Goal: Information Seeking & Learning: Check status

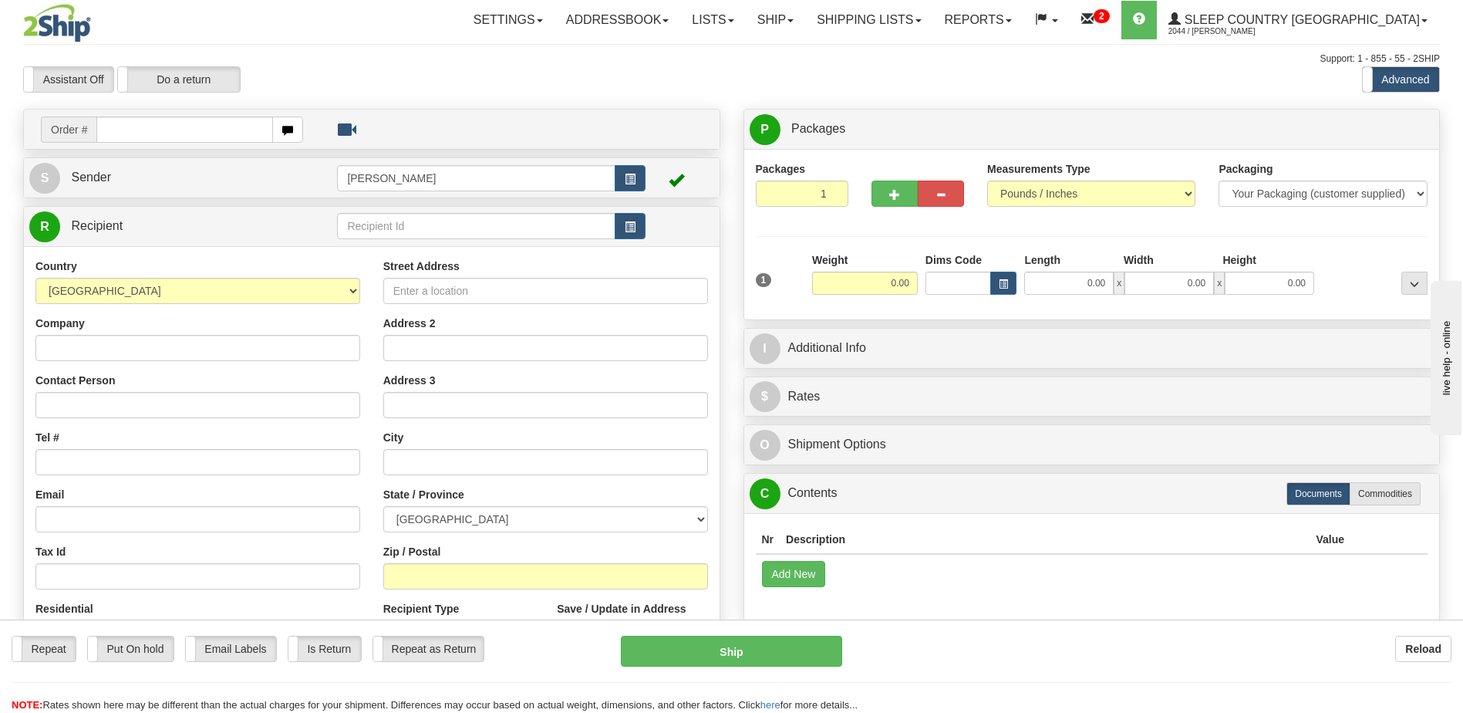
click at [1046, 76] on div "Assistant On Assistant Off Do a return Do a return Previous Next Standard Advan…" at bounding box center [732, 79] width 1440 height 26
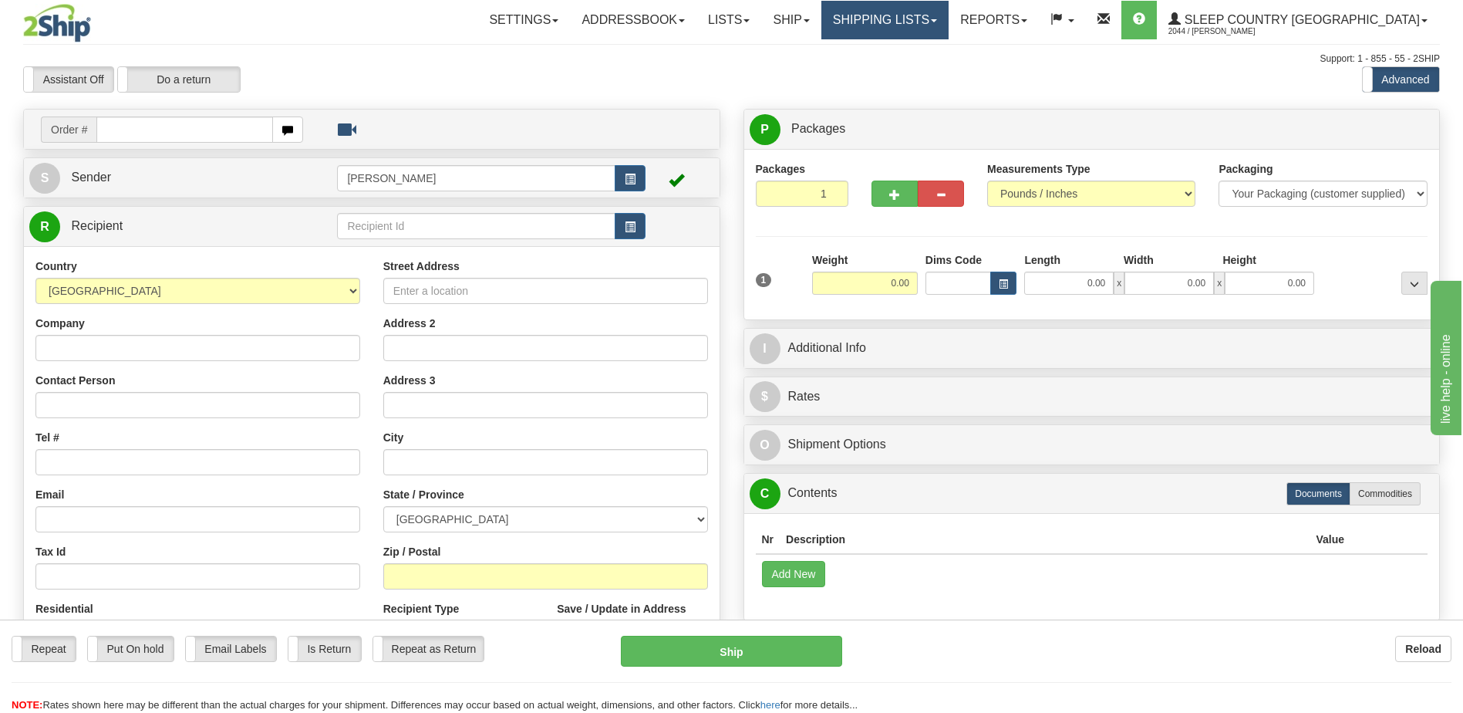
click at [922, 19] on link "Shipping lists" at bounding box center [884, 20] width 127 height 39
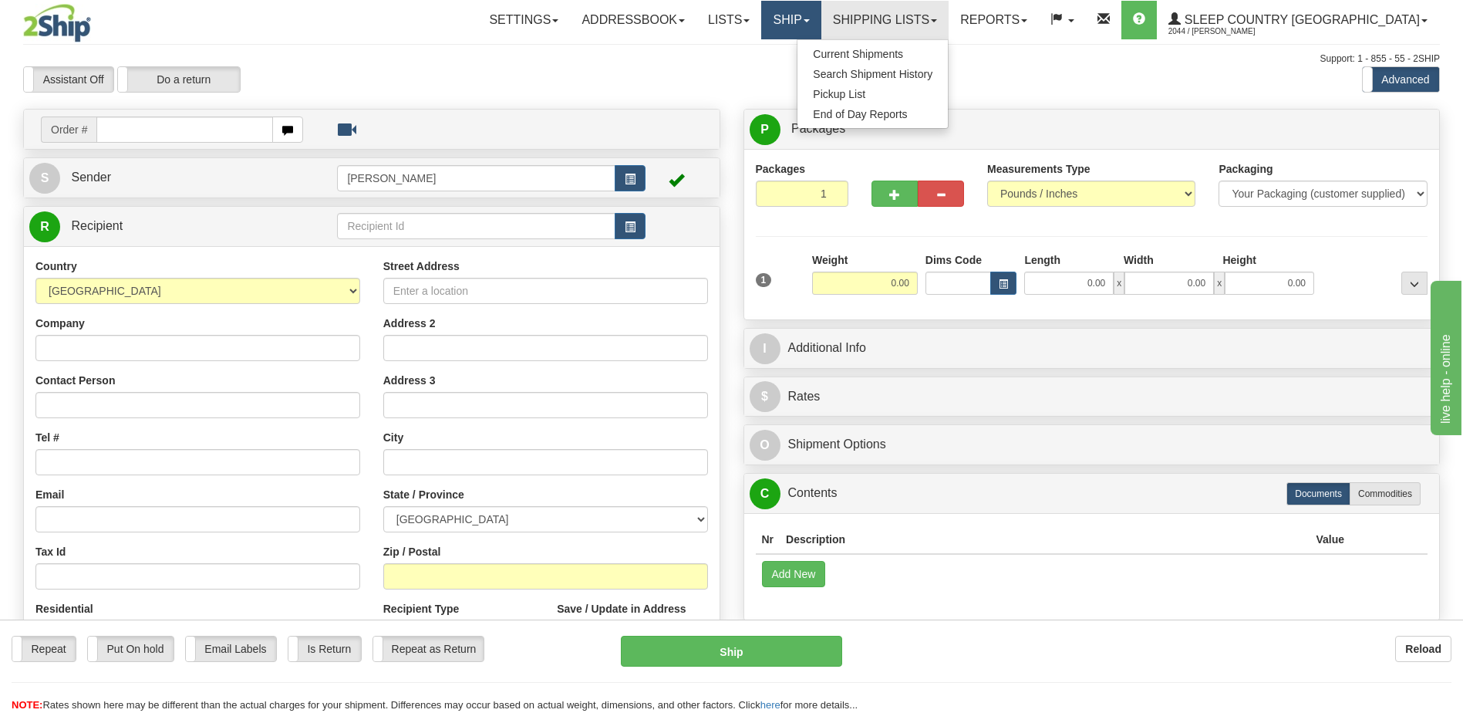
click at [820, 11] on link "Ship" at bounding box center [790, 20] width 59 height 39
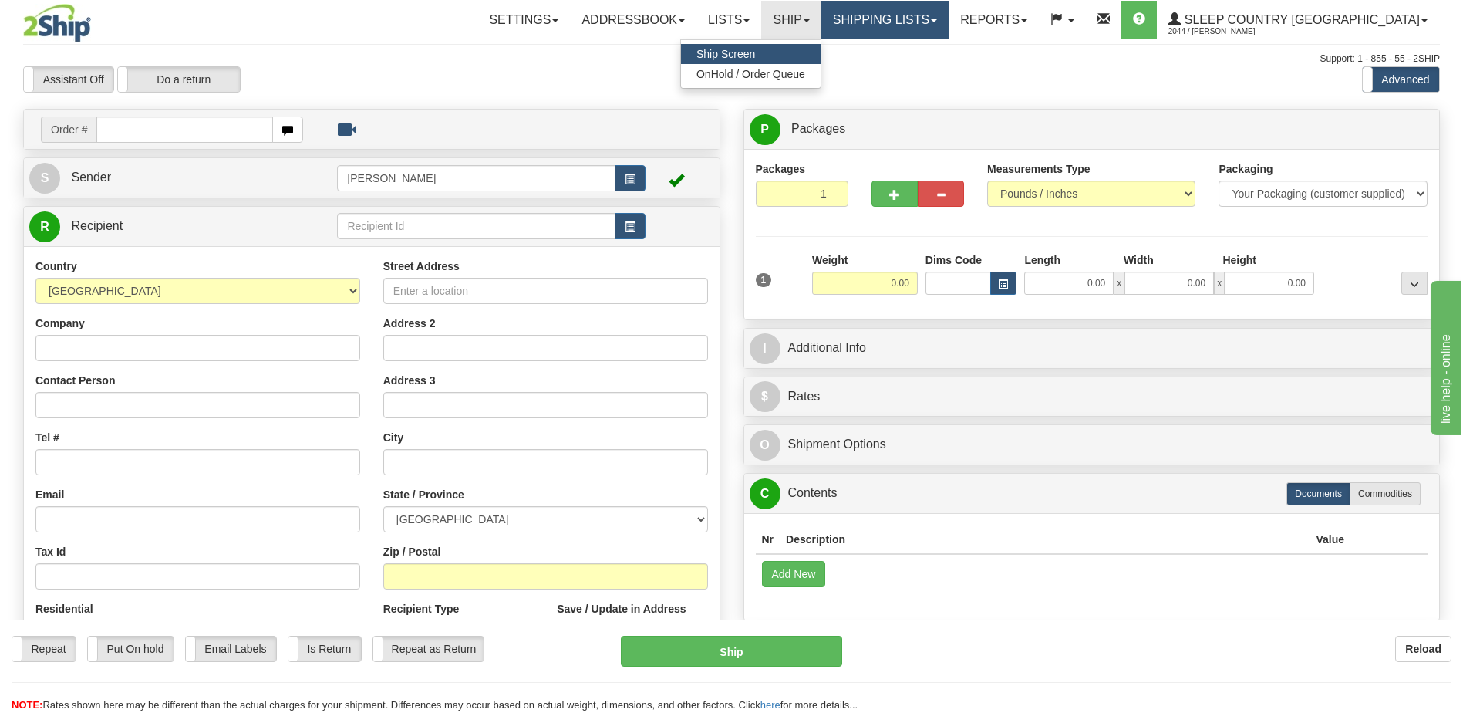
click at [937, 19] on span at bounding box center [934, 20] width 6 height 3
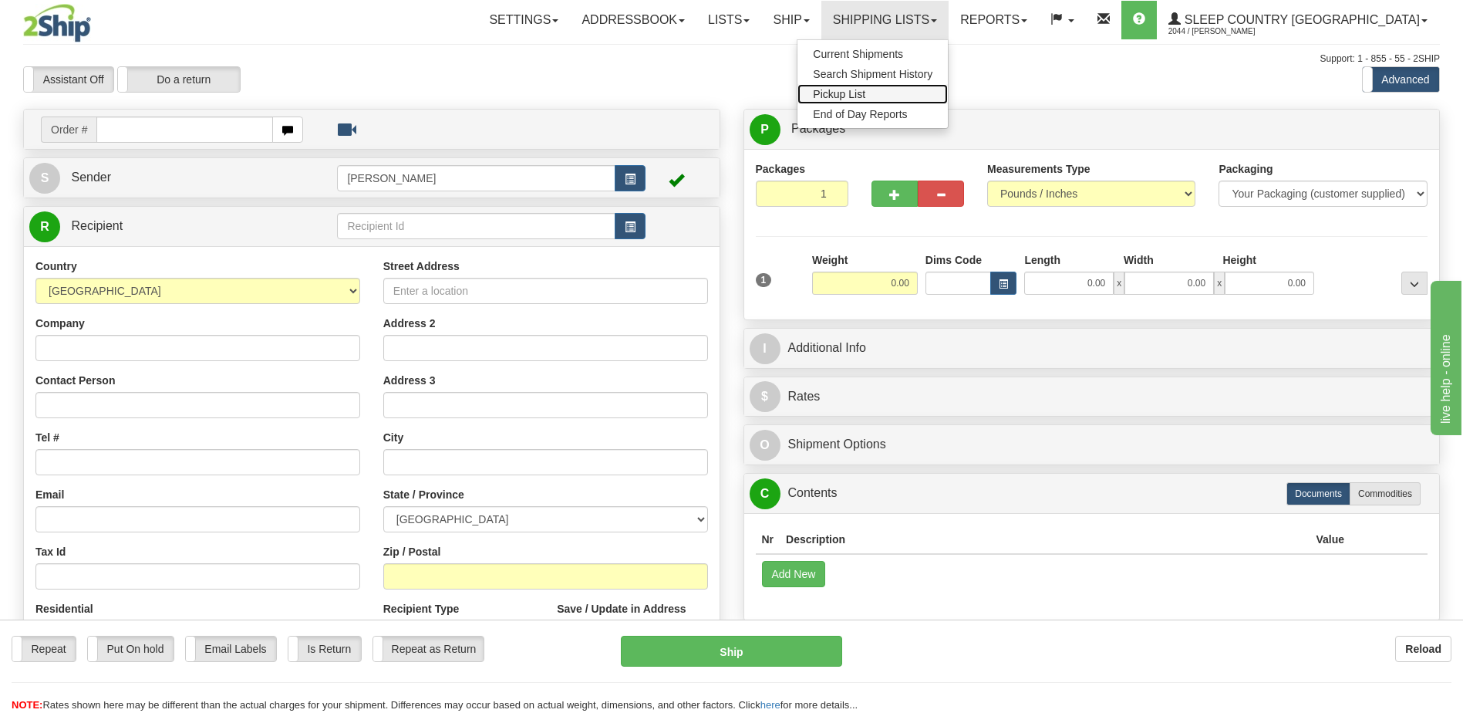
click at [948, 98] on link "Pickup List" at bounding box center [872, 94] width 150 height 20
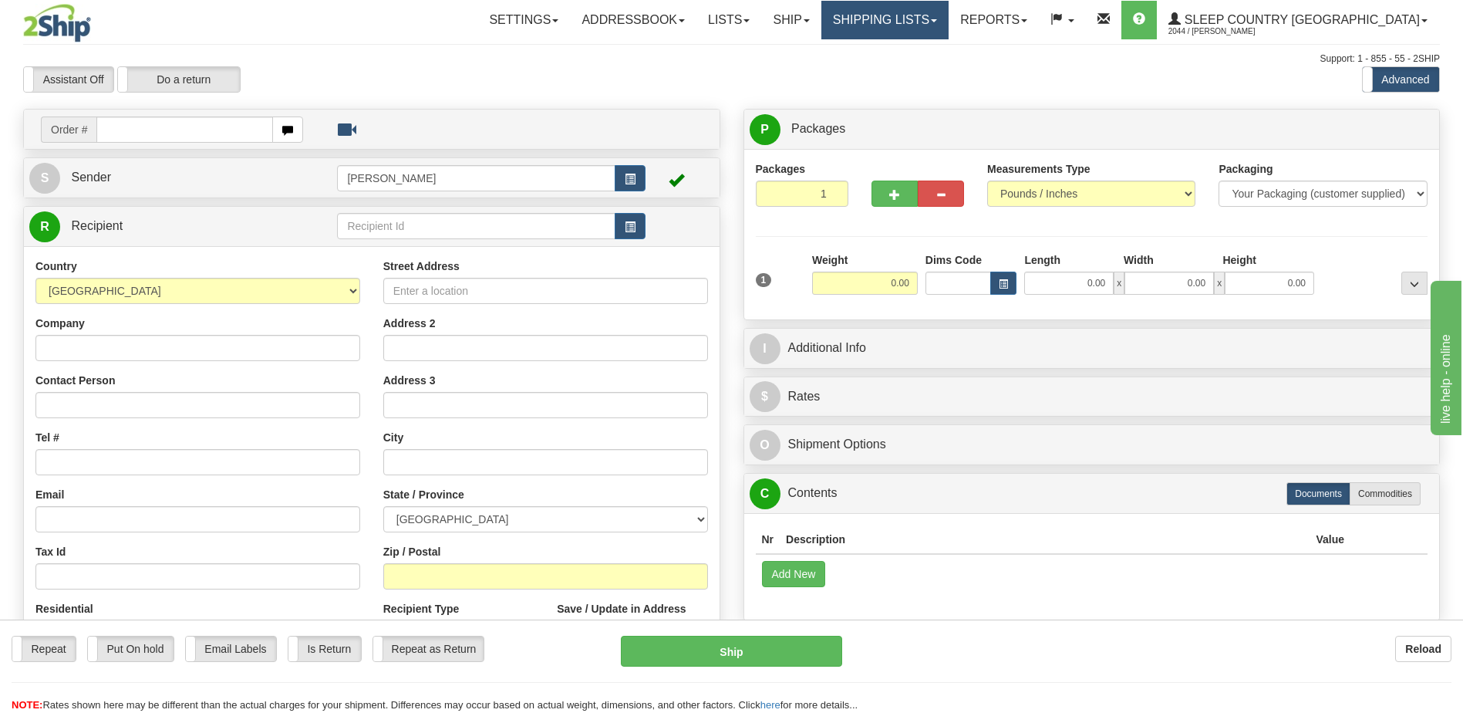
click at [948, 28] on link "Shipping lists" at bounding box center [884, 20] width 127 height 39
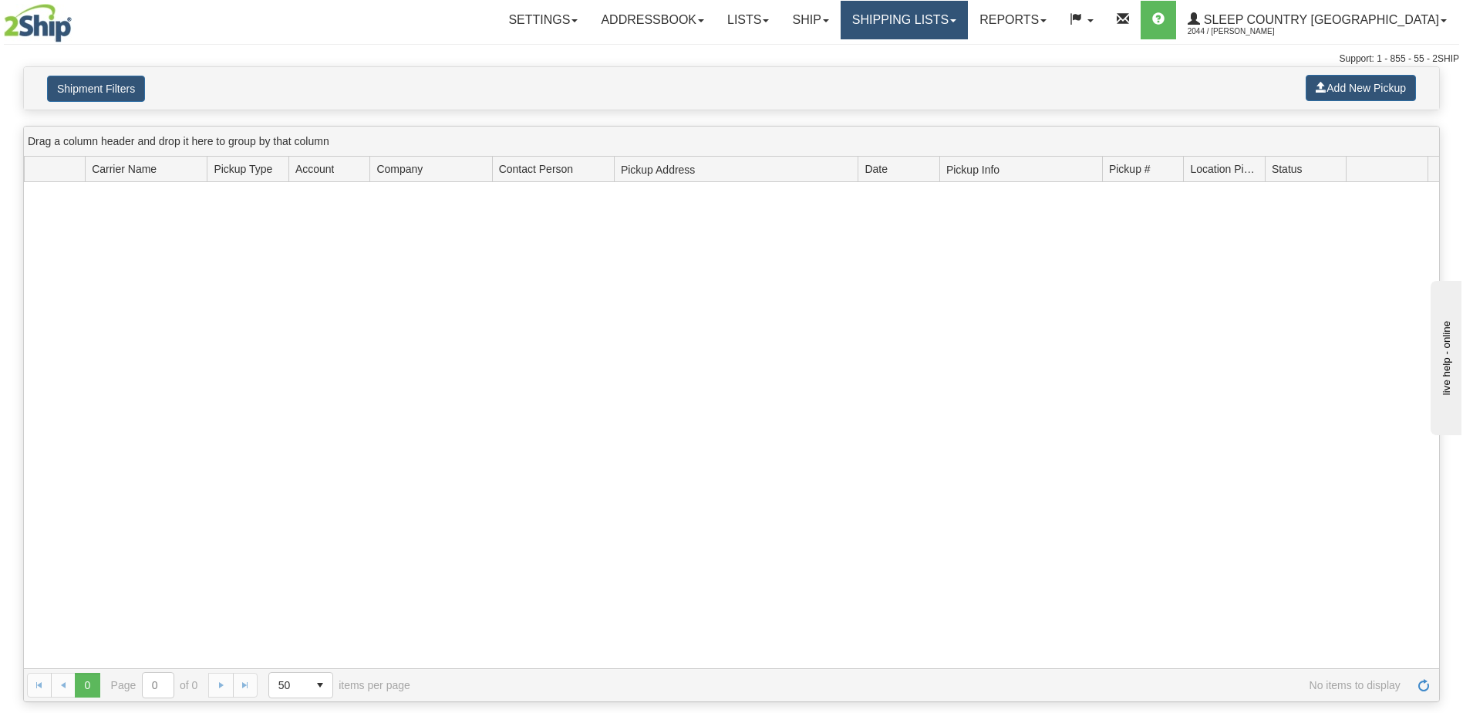
click at [968, 25] on link "Shipping lists" at bounding box center [904, 20] width 127 height 39
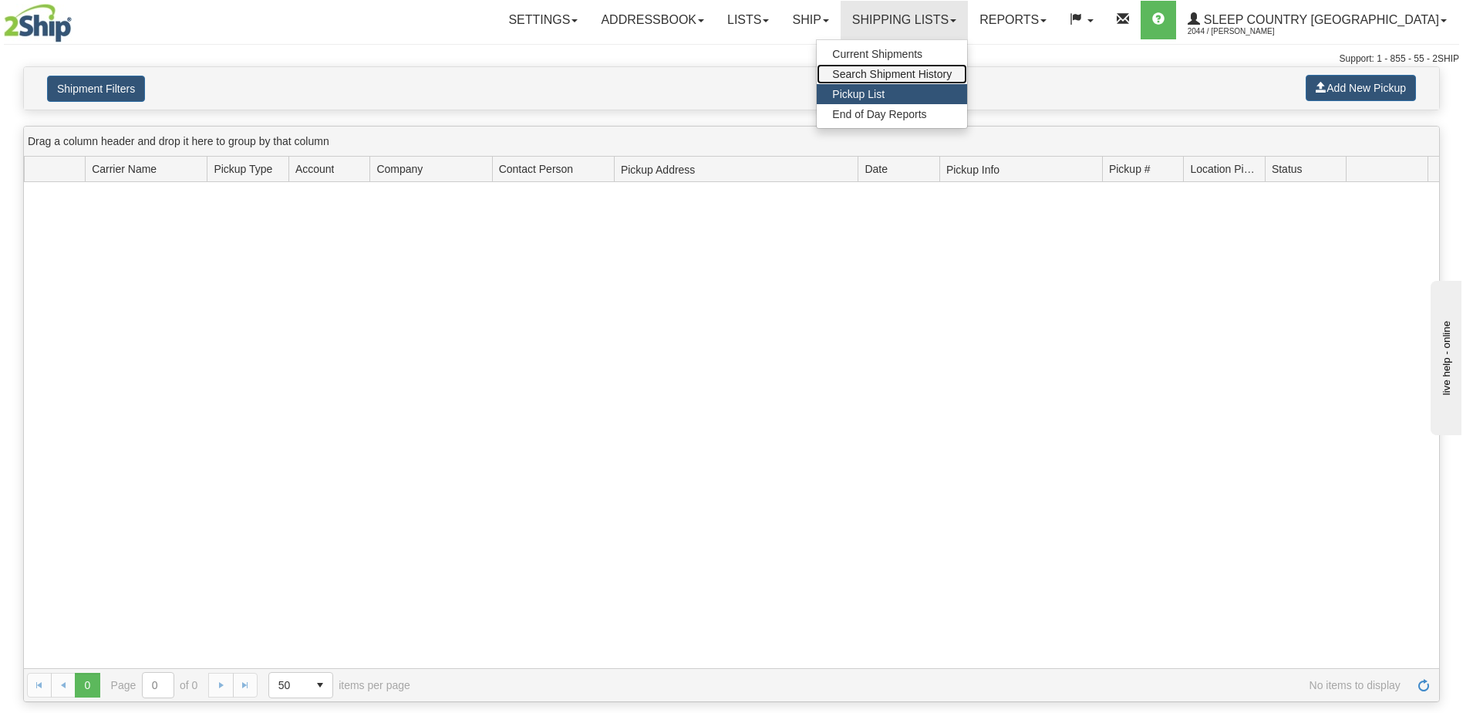
click at [952, 69] on span "Search Shipment History" at bounding box center [892, 74] width 120 height 12
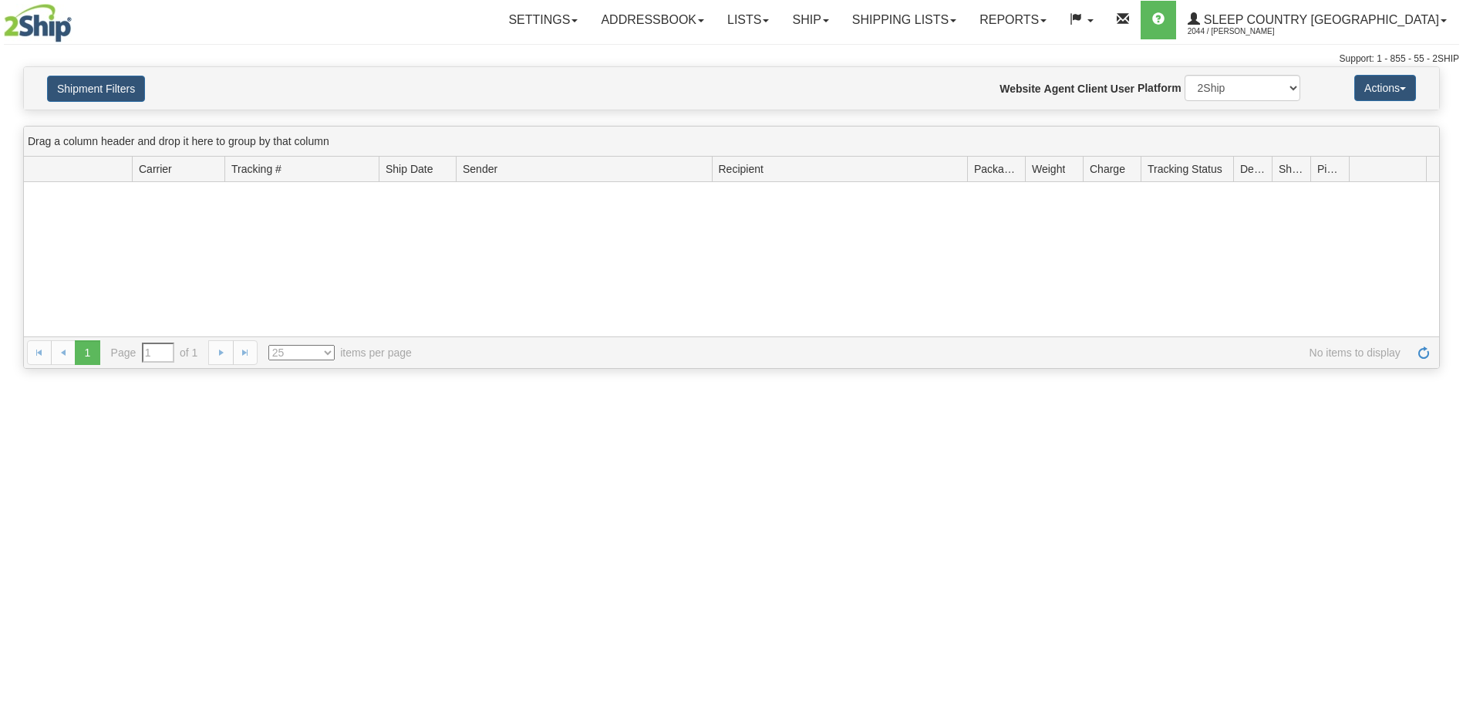
type input "From [DATE] To [DATE]"
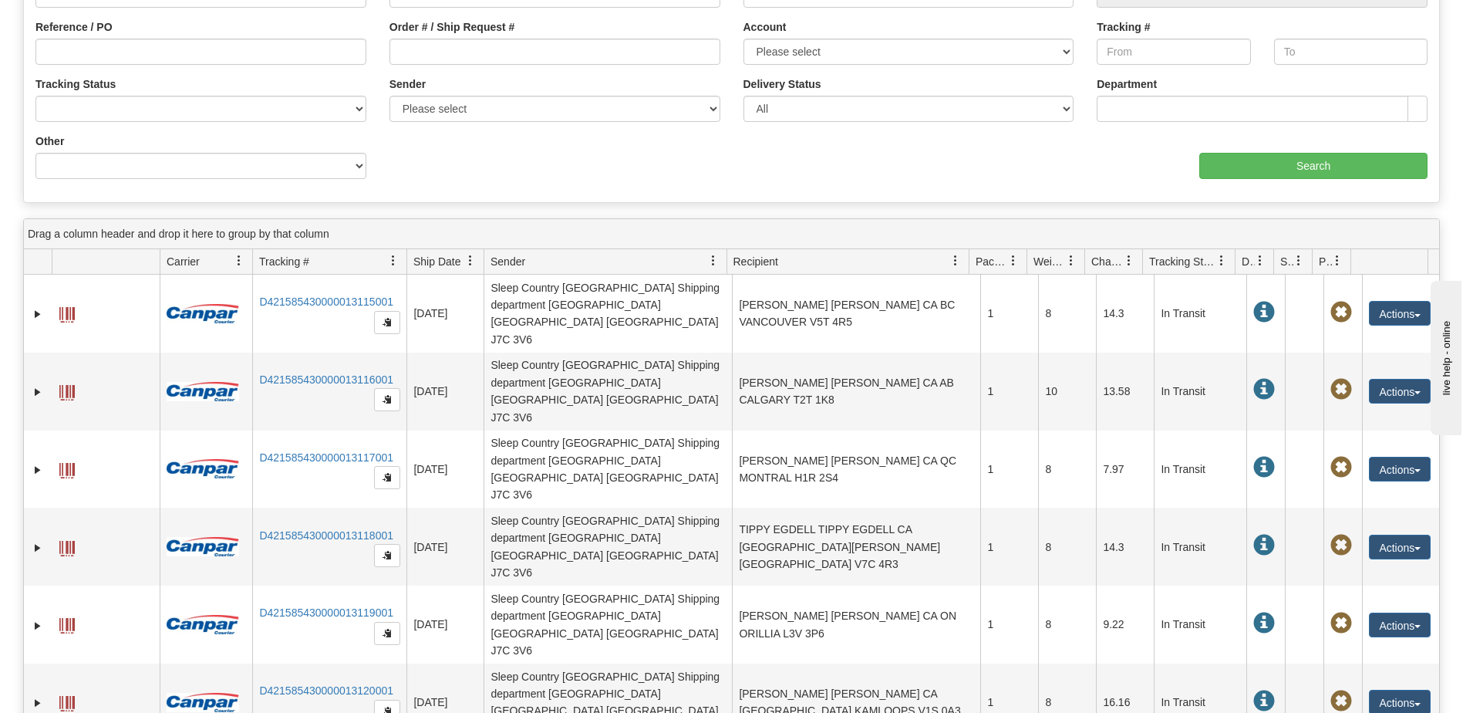
scroll to position [308, 0]
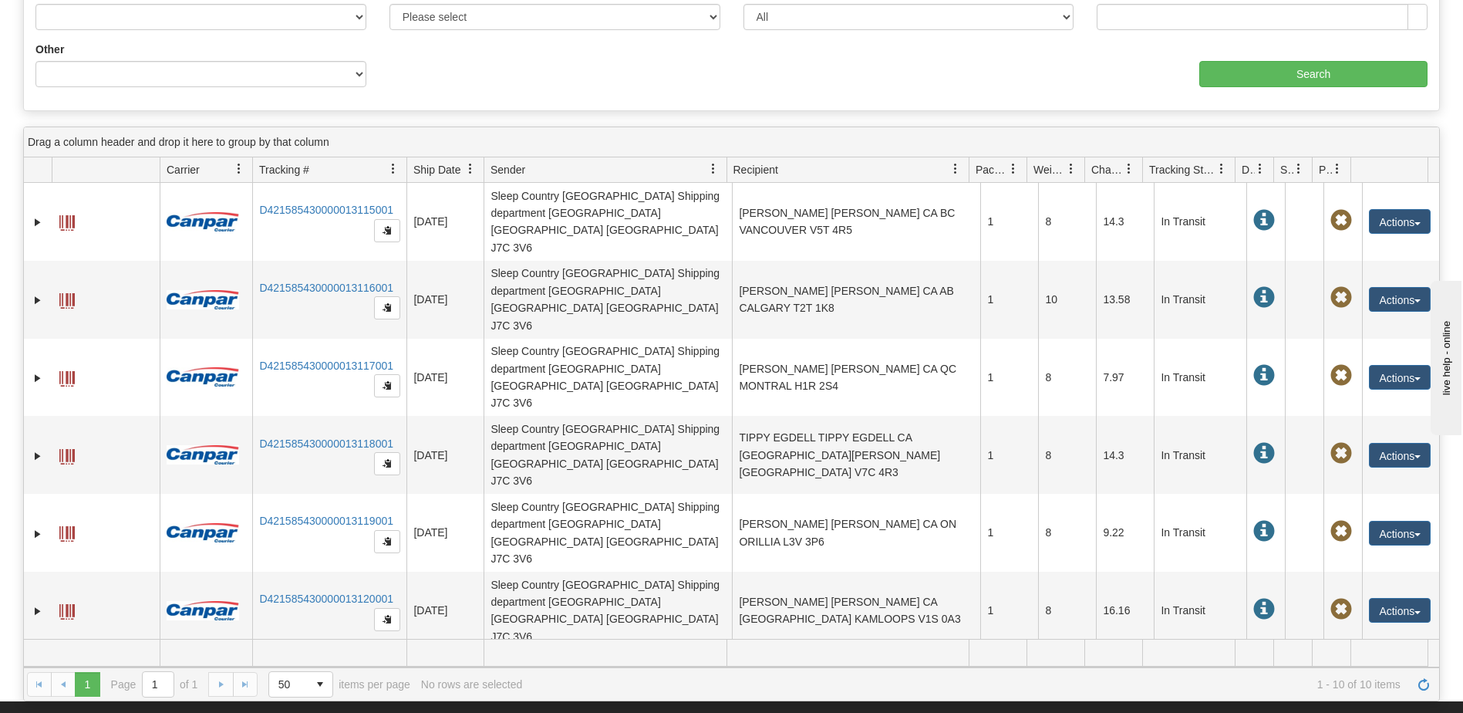
click at [212, 684] on div "1 1 Page 1 of 1 50 25 50 100 500 1000 items per page 1 - 10 of 10 items No rows…" at bounding box center [731, 683] width 1415 height 33
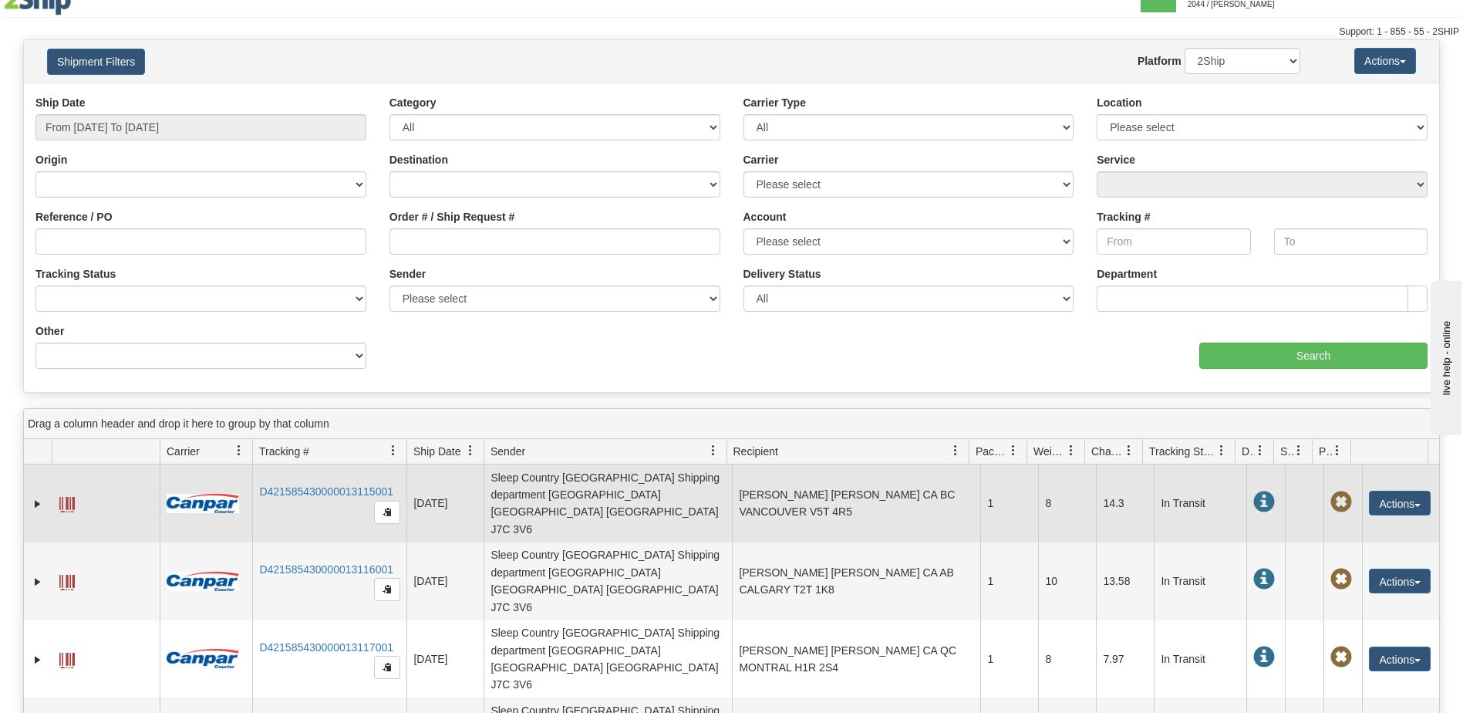
scroll to position [0, 0]
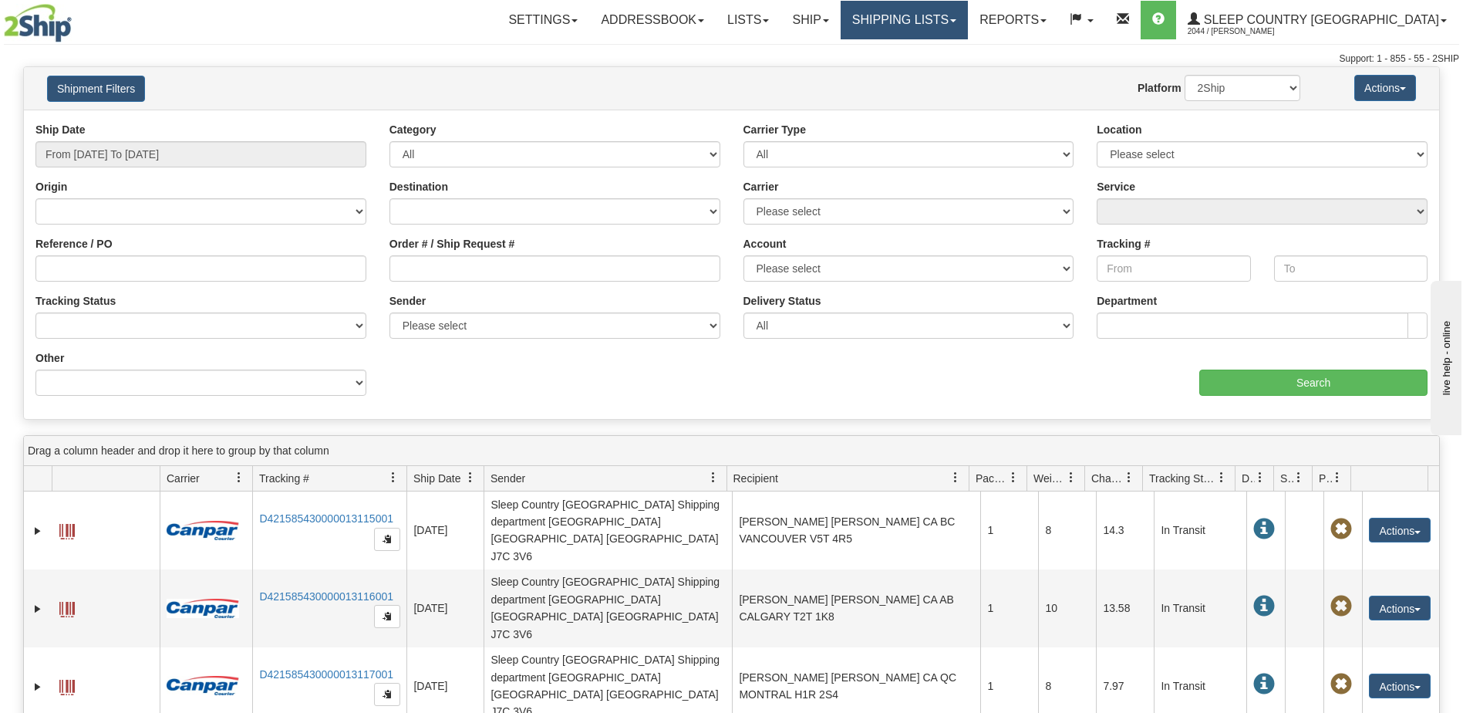
click at [968, 17] on link "Shipping lists" at bounding box center [904, 20] width 127 height 39
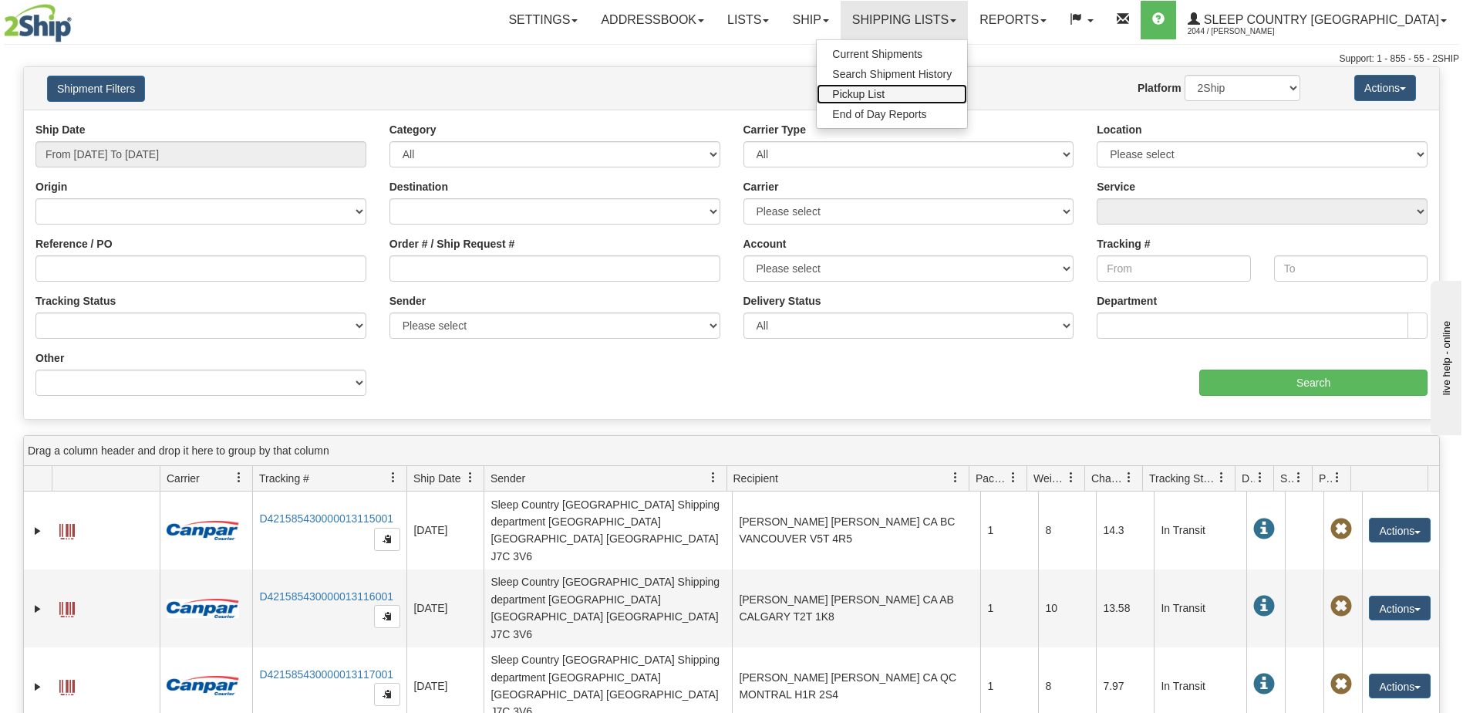
click at [884, 98] on span "Pickup List" at bounding box center [858, 94] width 52 height 12
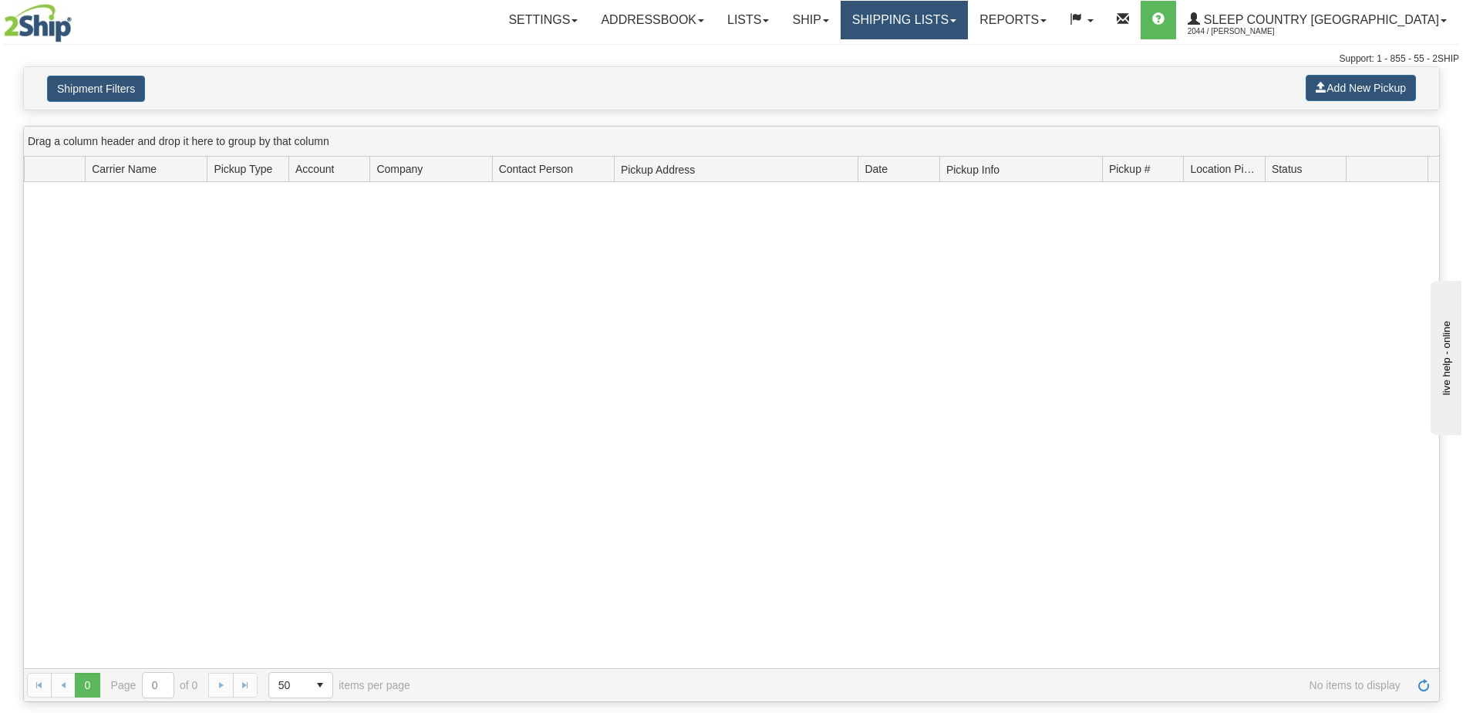
click at [968, 17] on link "Shipping lists" at bounding box center [904, 20] width 127 height 39
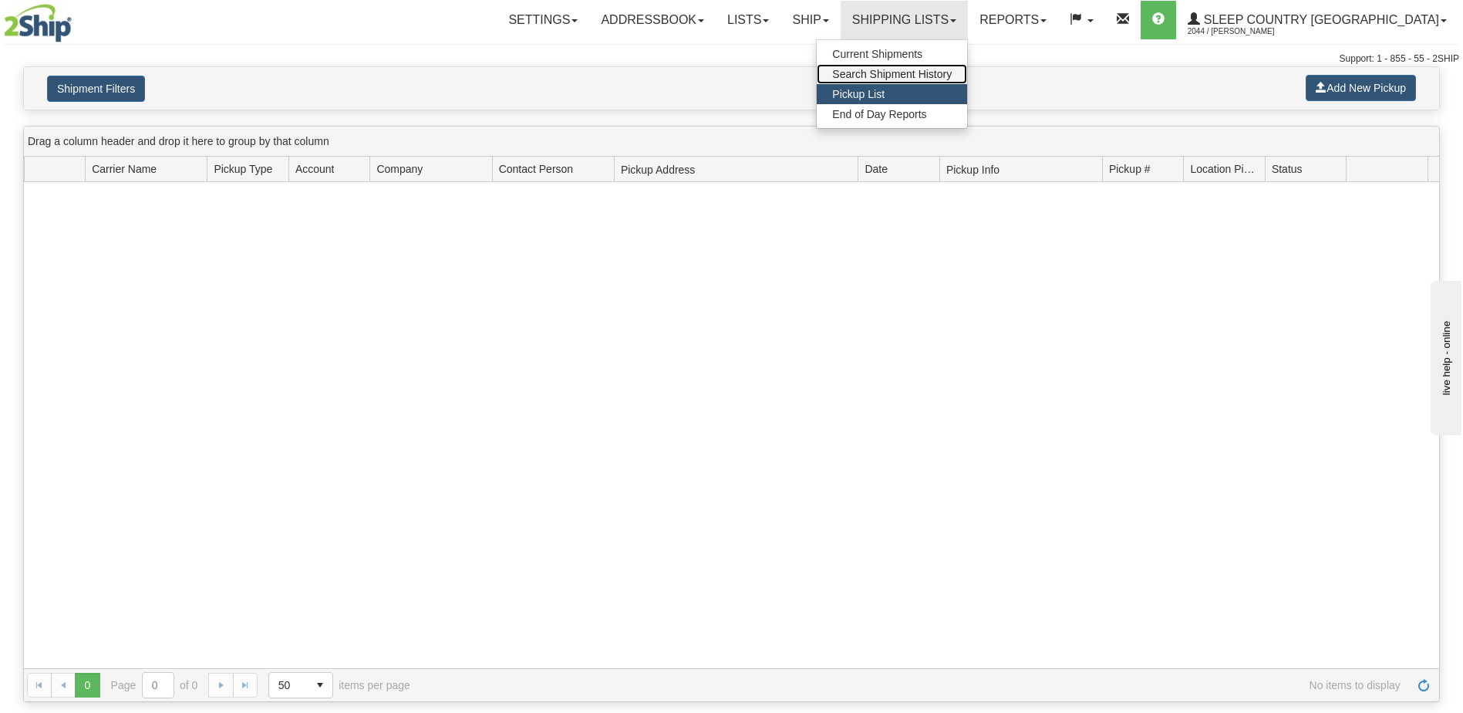
click at [952, 73] on span "Search Shipment History" at bounding box center [892, 74] width 120 height 12
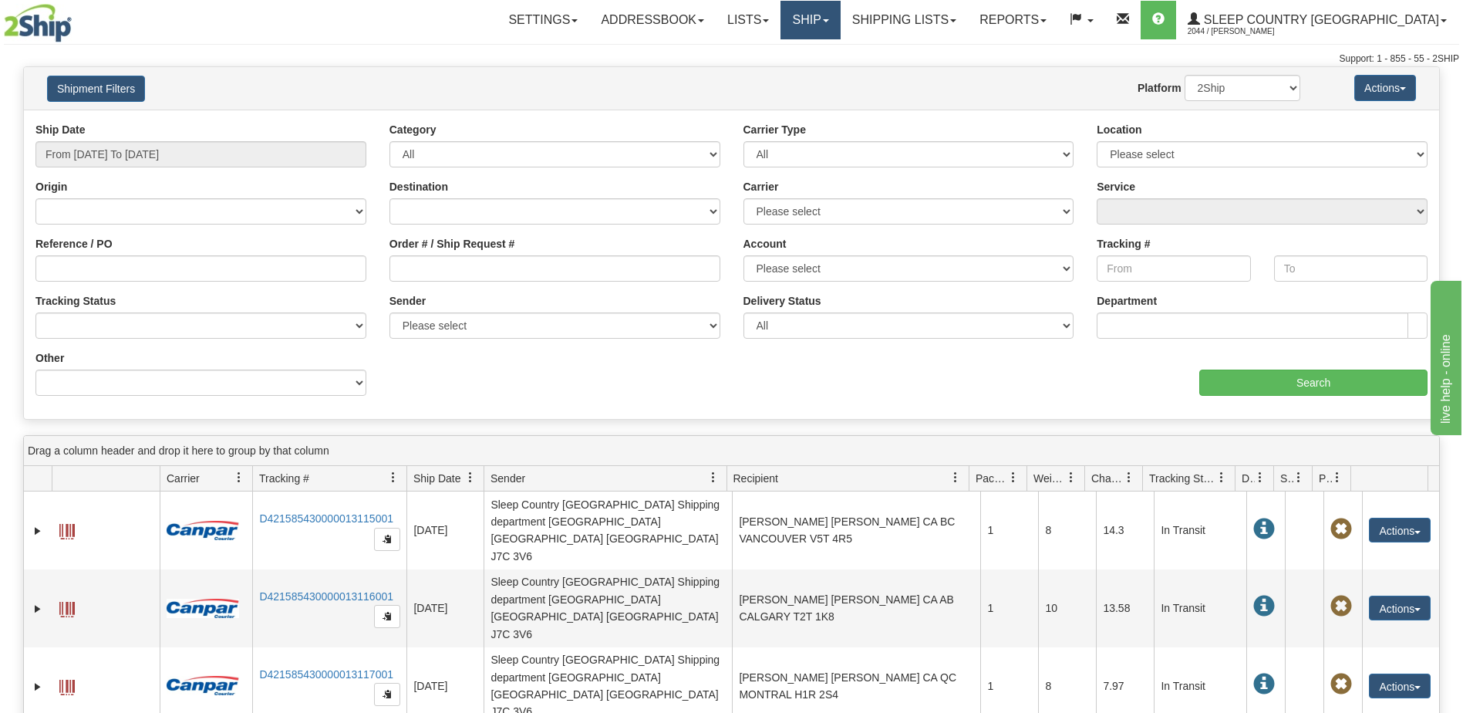
click at [840, 18] on link "Ship" at bounding box center [809, 20] width 59 height 39
click at [968, 22] on link "Shipping lists" at bounding box center [904, 20] width 127 height 39
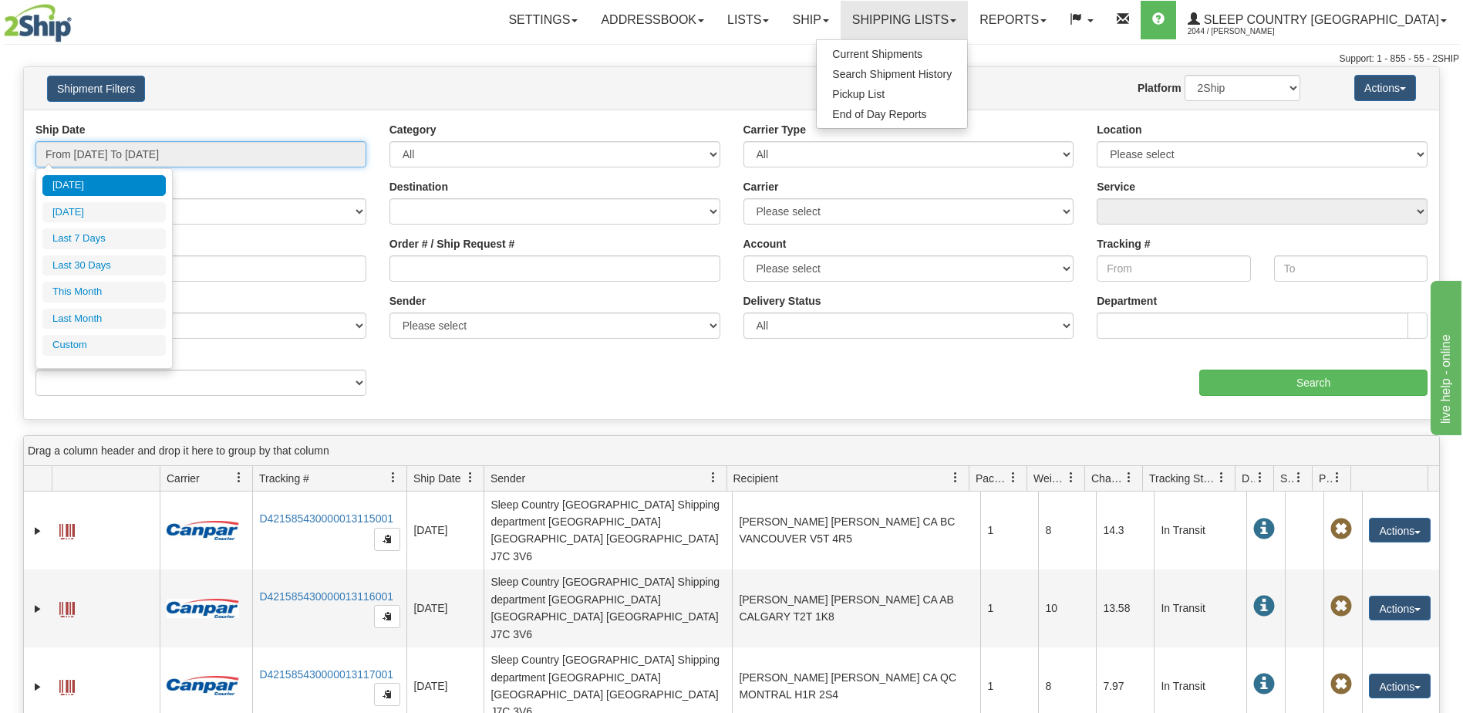
click at [210, 163] on input "From 08/14/2025 To 08/15/2025" at bounding box center [200, 154] width 331 height 26
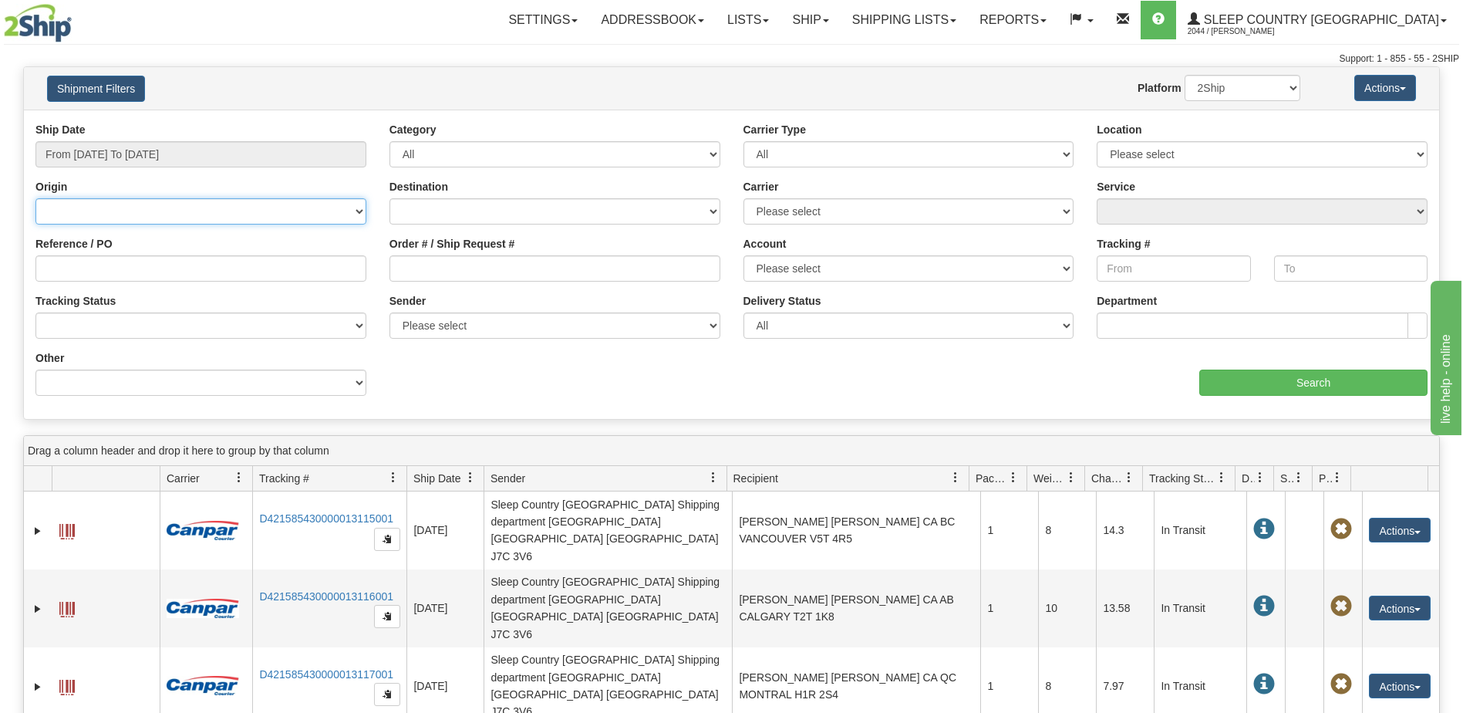
click at [237, 198] on select "Canada United States Mexico Puerto Rico Romania Australia New Zealand SouthAfri…" at bounding box center [200, 211] width 331 height 26
click at [187, 160] on input "From 08/14/2025 To 08/15/2025" at bounding box center [200, 154] width 331 height 26
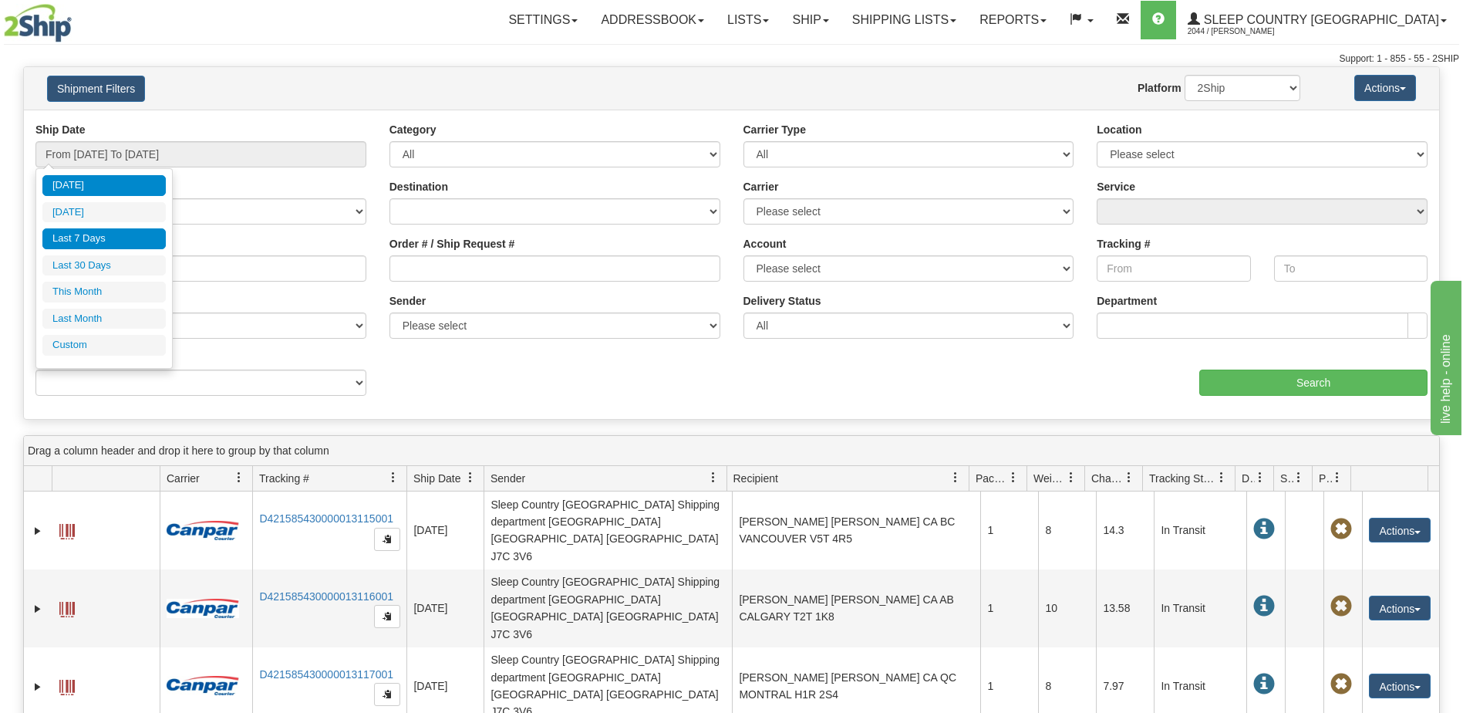
click at [103, 237] on li "Last 7 Days" at bounding box center [103, 238] width 123 height 21
type input "From 08/09/2025 To 08/15/2025"
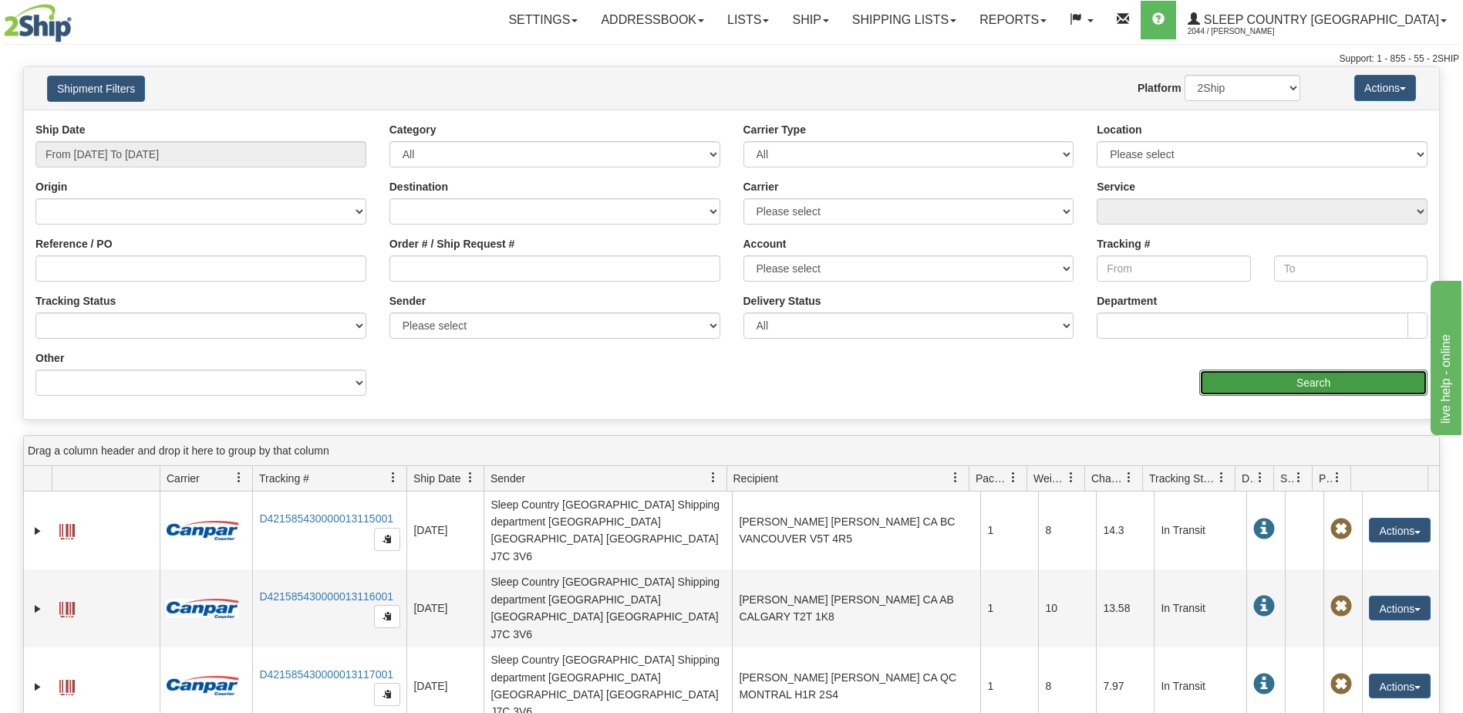
click at [1336, 387] on input "Search" at bounding box center [1313, 382] width 228 height 26
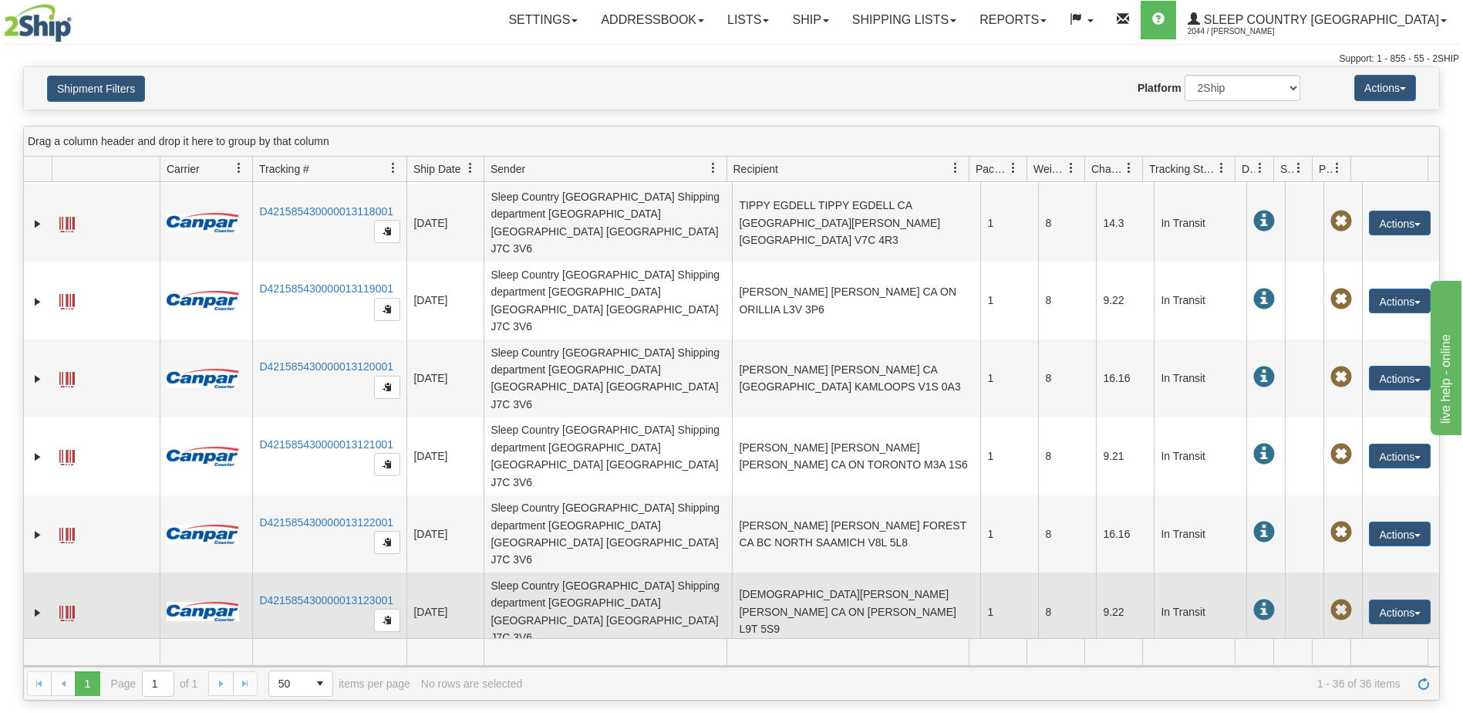
scroll to position [154, 0]
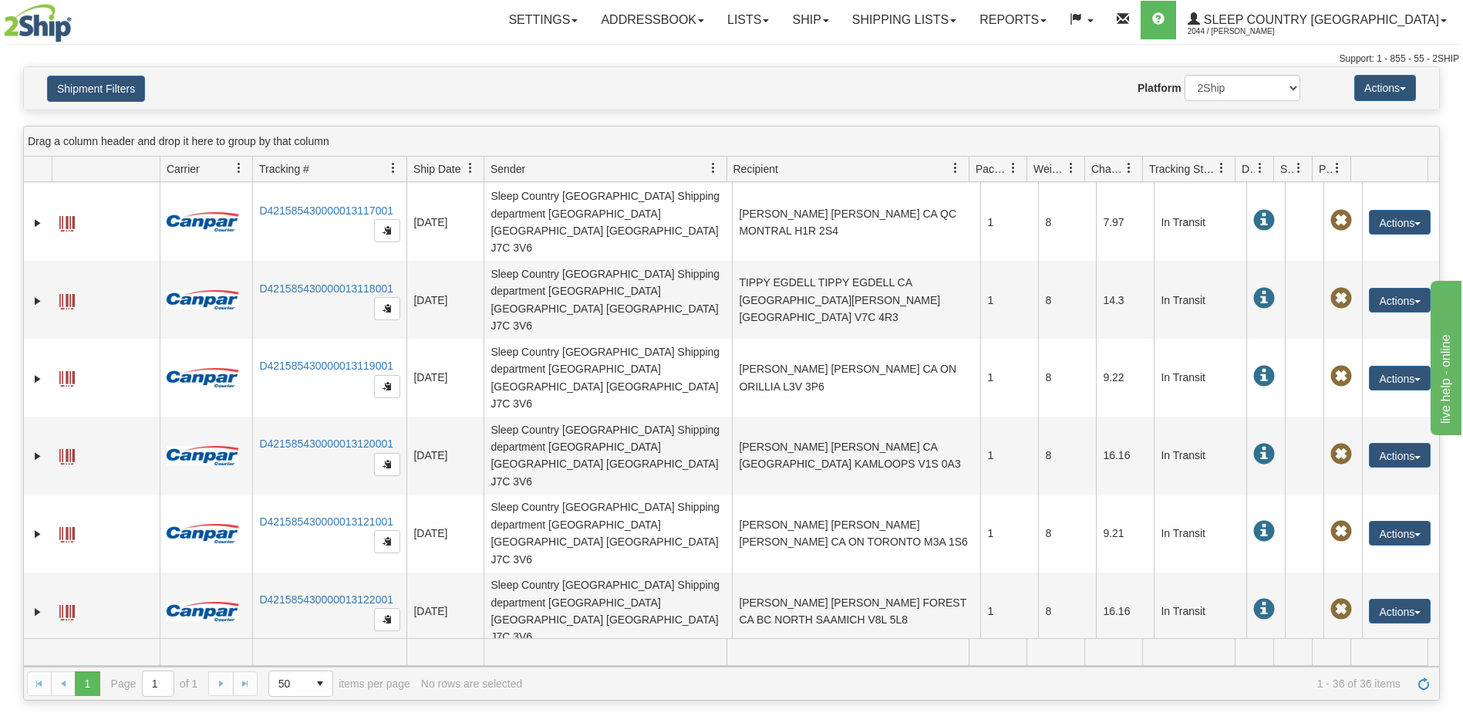
drag, startPoint x: 663, startPoint y: 554, endPoint x: 477, endPoint y: 543, distance: 186.2
